Goal: Task Accomplishment & Management: Complete application form

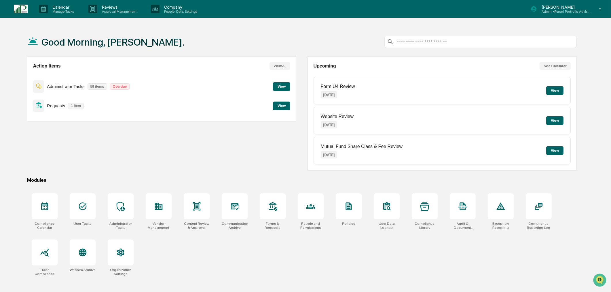
click at [286, 105] on button "View" at bounding box center [281, 105] width 17 height 9
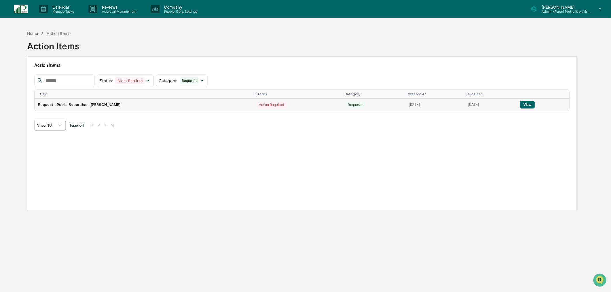
click at [530, 105] on button "View" at bounding box center [527, 104] width 15 height 7
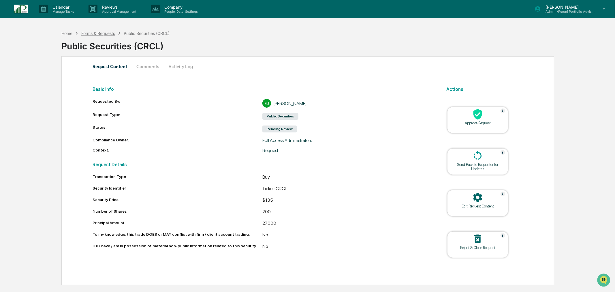
click at [107, 35] on div "Forms & Requests" at bounding box center [98, 33] width 34 height 5
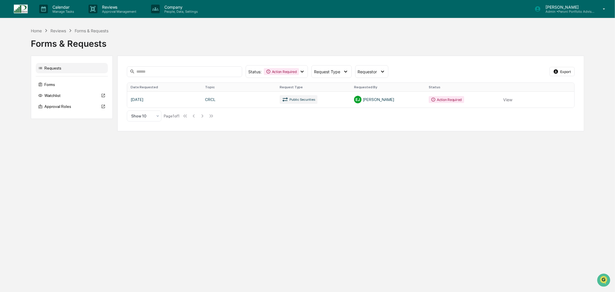
drag, startPoint x: 285, startPoint y: 67, endPoint x: 279, endPoint y: 99, distance: 32.5
click at [285, 67] on div "Status : Action Required" at bounding box center [276, 71] width 63 height 13
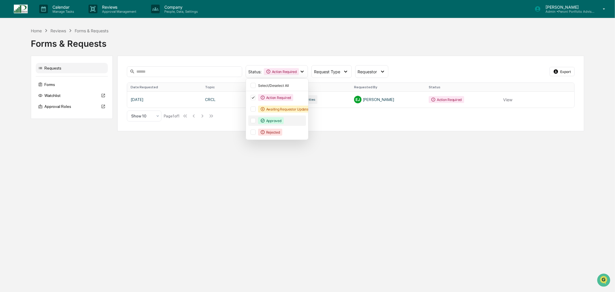
click at [271, 122] on div "Approved" at bounding box center [271, 120] width 26 height 7
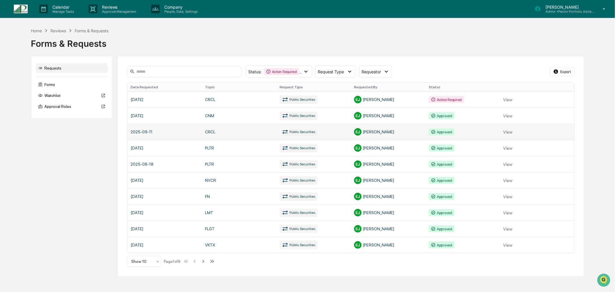
click at [495, 132] on link at bounding box center [350, 132] width 447 height 16
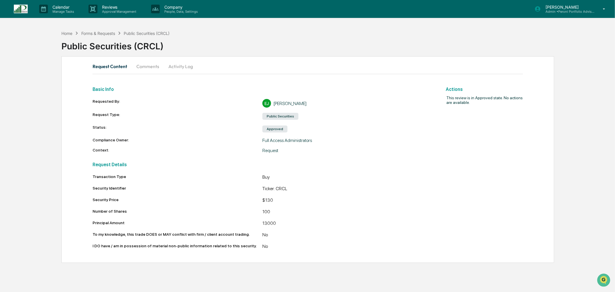
click at [145, 66] on button "Comments" at bounding box center [148, 66] width 32 height 14
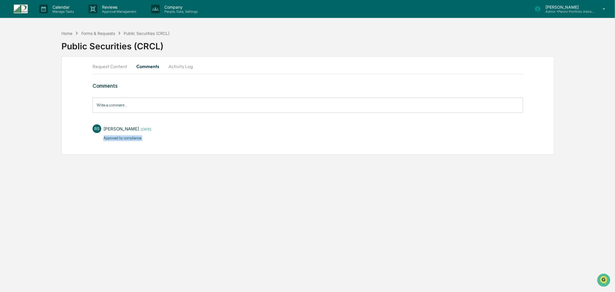
drag, startPoint x: 150, startPoint y: 136, endPoint x: 101, endPoint y: 139, distance: 49.1
click at [101, 139] on div "RS [PERSON_NAME] [DATE] Approved by compliance." at bounding box center [307, 131] width 430 height 21
copy p "Approved by compliance."
click at [109, 35] on div "Forms & Requests" at bounding box center [98, 33] width 34 height 5
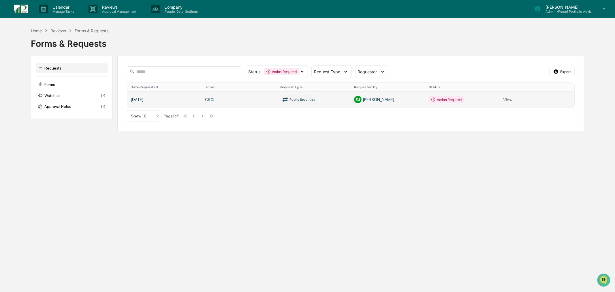
click at [273, 102] on link at bounding box center [350, 99] width 447 height 16
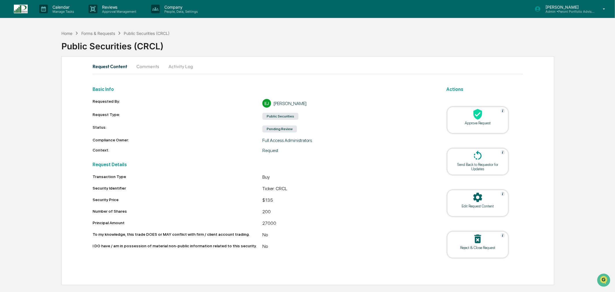
click at [486, 122] on div "Approve Request" at bounding box center [477, 123] width 52 height 4
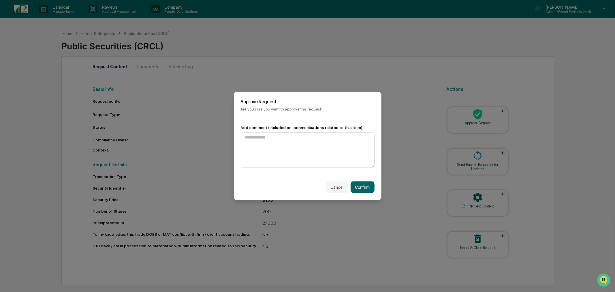
click at [281, 148] on textarea at bounding box center [308, 149] width 134 height 35
type textarea "**********"
click at [359, 186] on button "Confirm" at bounding box center [362, 187] width 24 height 12
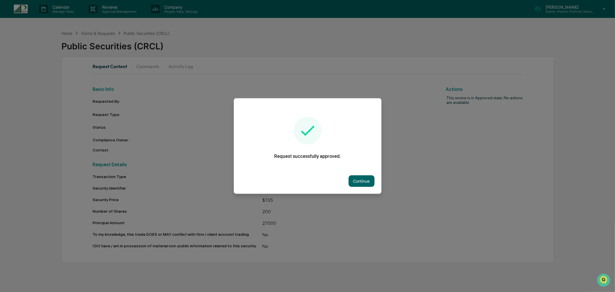
click at [381, 184] on div "Continue" at bounding box center [308, 180] width 148 height 25
click at [358, 184] on button "Continue" at bounding box center [361, 181] width 26 height 12
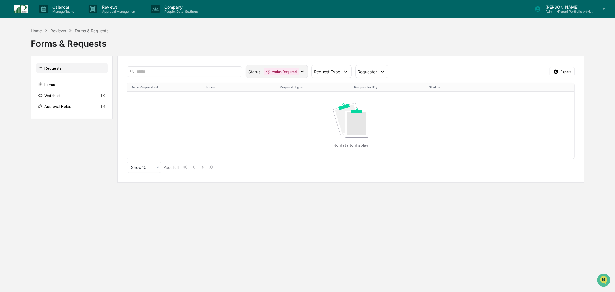
click at [275, 71] on div "Action Required" at bounding box center [281, 71] width 35 height 7
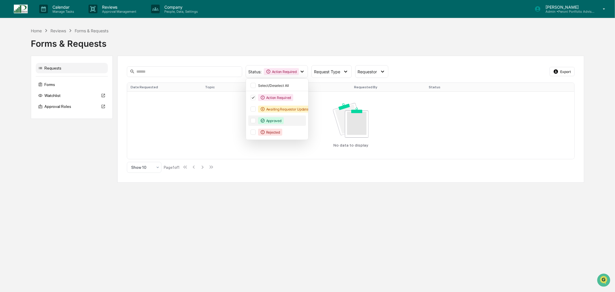
click at [274, 119] on div "Approved" at bounding box center [271, 120] width 26 height 7
